Goal: Transaction & Acquisition: Obtain resource

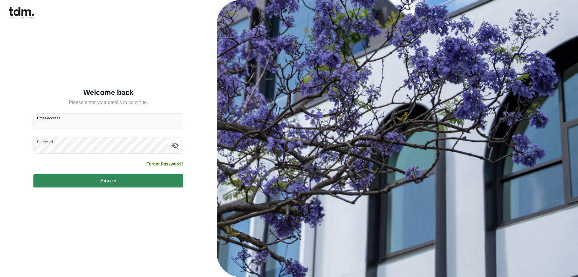
click at [70, 125] on input "Email Address" at bounding box center [108, 122] width 149 height 16
type input "**********"
click at [96, 181] on button "Sign in" at bounding box center [108, 180] width 150 height 13
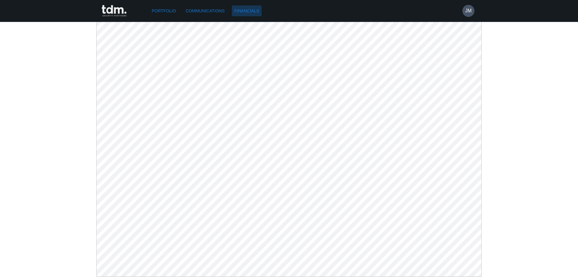
click at [259, 14] on link "Financials" at bounding box center [247, 10] width 30 height 11
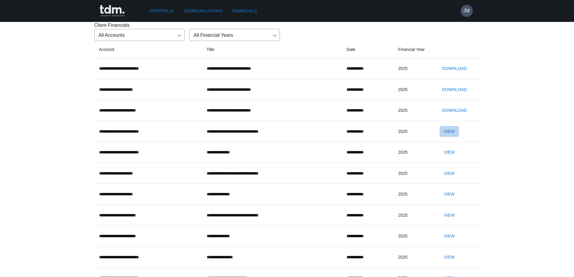
click at [452, 137] on button "View" at bounding box center [449, 131] width 19 height 11
click at [451, 179] on button "View" at bounding box center [449, 173] width 19 height 11
click at [452, 74] on button "Download" at bounding box center [455, 68] width 30 height 11
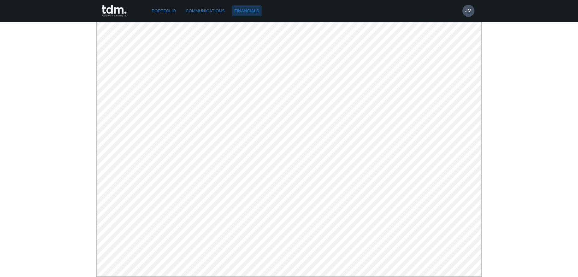
click at [259, 11] on link "Financials" at bounding box center [247, 10] width 30 height 11
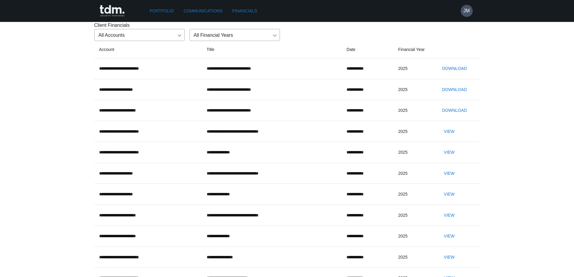
click at [455, 95] on button "Download" at bounding box center [455, 89] width 30 height 11
